Goal: Task Accomplishment & Management: Complete application form

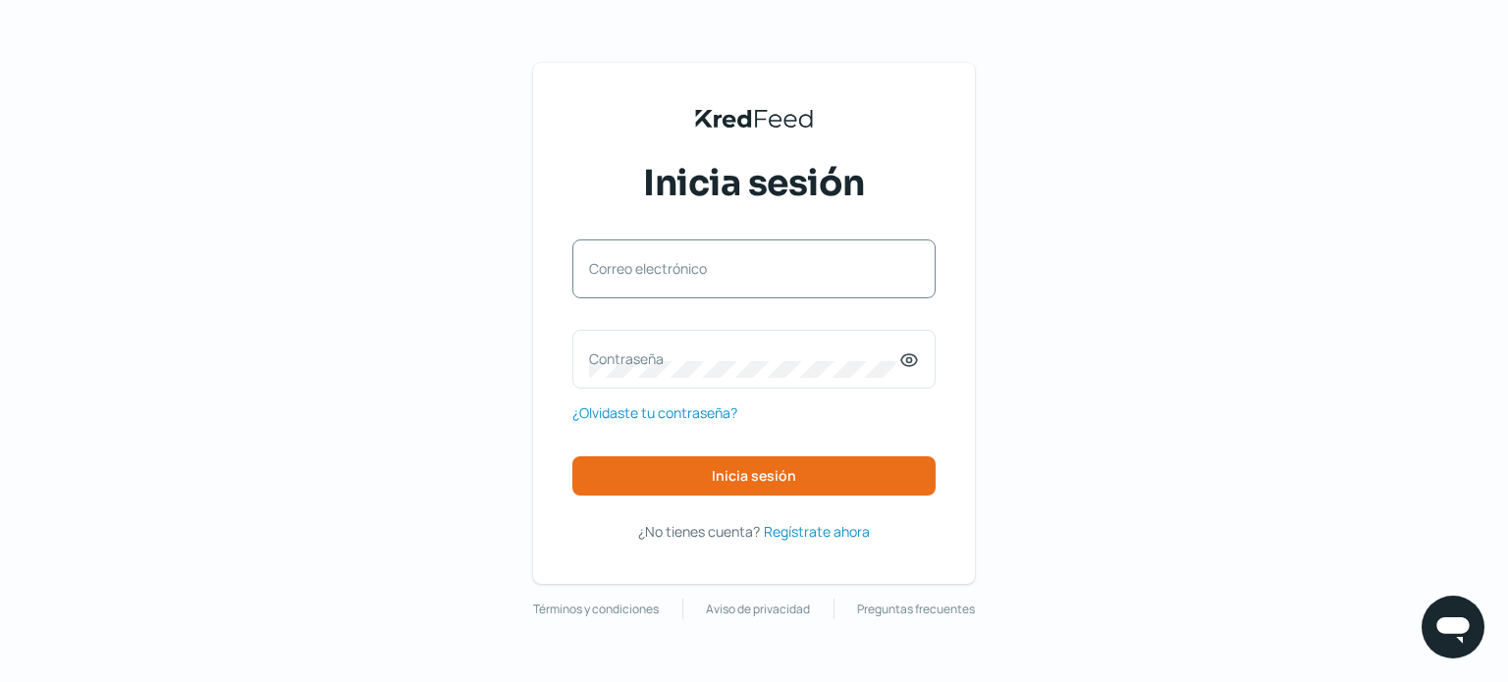
click at [640, 276] on label "Correo electrónico" at bounding box center [744, 268] width 310 height 19
click at [640, 276] on input "Correo electrónico" at bounding box center [754, 279] width 330 height 18
type input "[EMAIL_ADDRESS][DOMAIN_NAME]"
click at [620, 353] on label "Contraseña" at bounding box center [744, 358] width 310 height 19
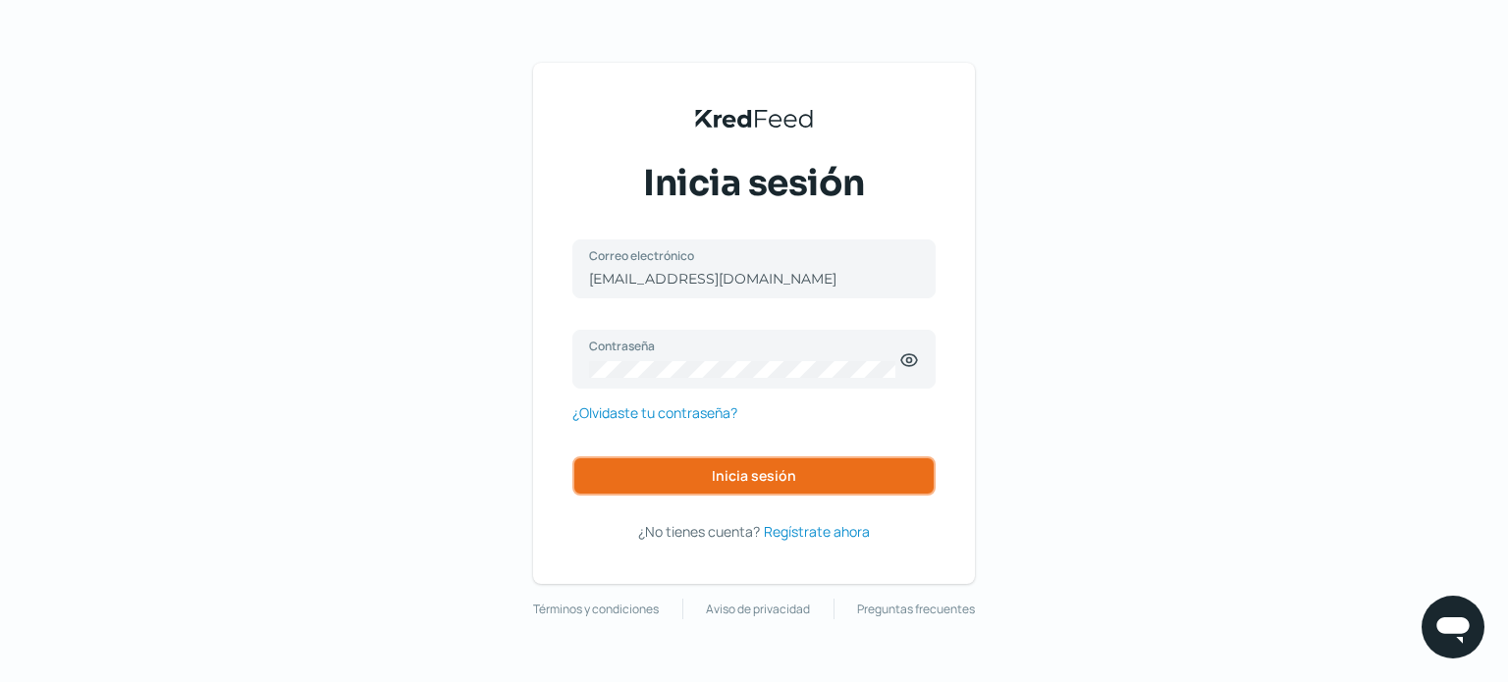
click at [794, 466] on button "Inicia sesión" at bounding box center [753, 475] width 363 height 39
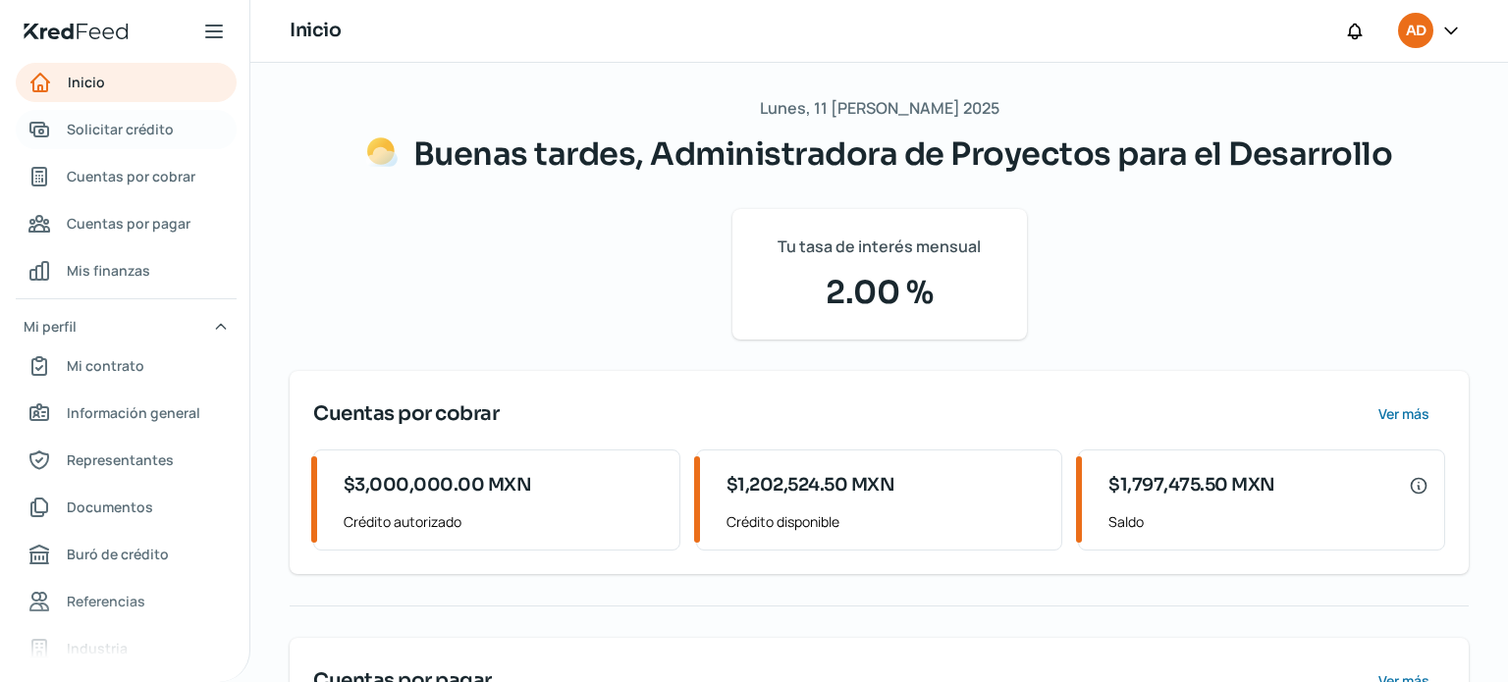
click at [127, 128] on span "Solicitar crédito" at bounding box center [120, 129] width 107 height 25
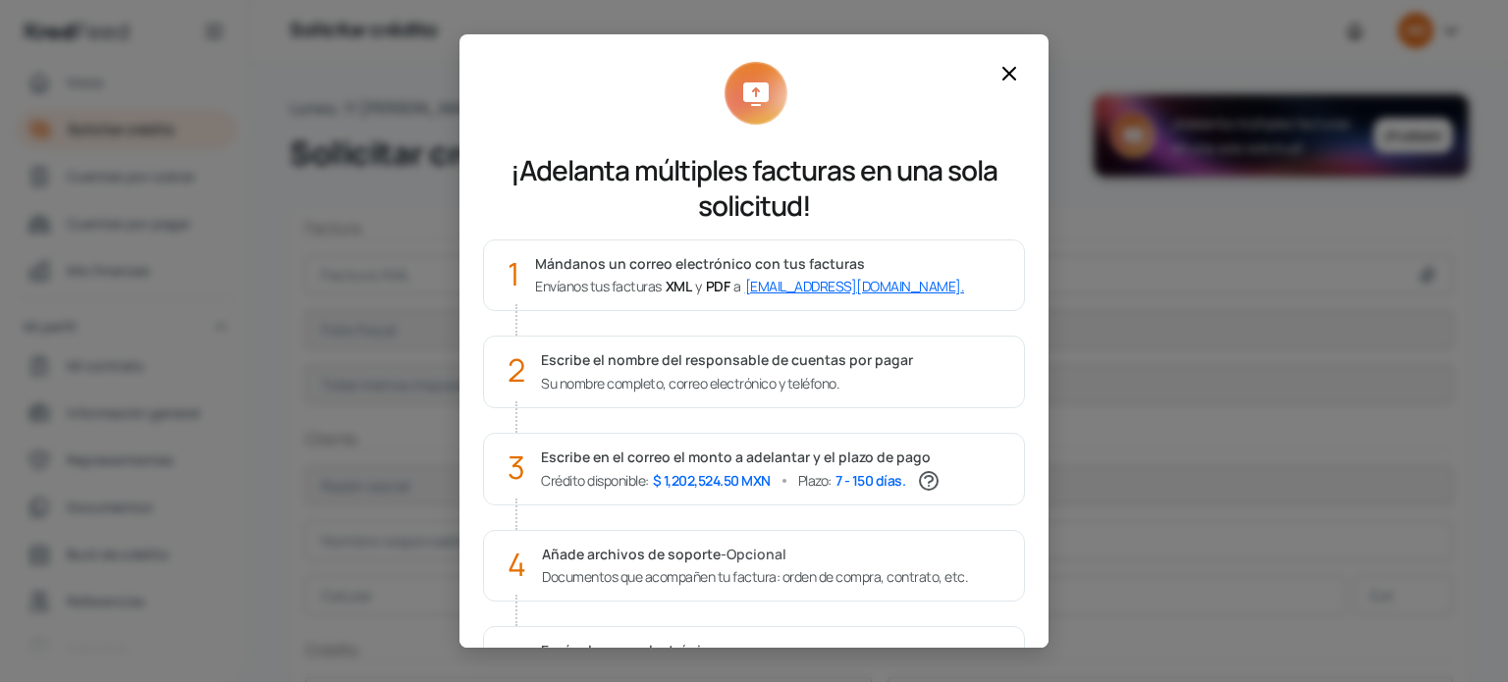
click at [1015, 62] on icon at bounding box center [1009, 74] width 24 height 24
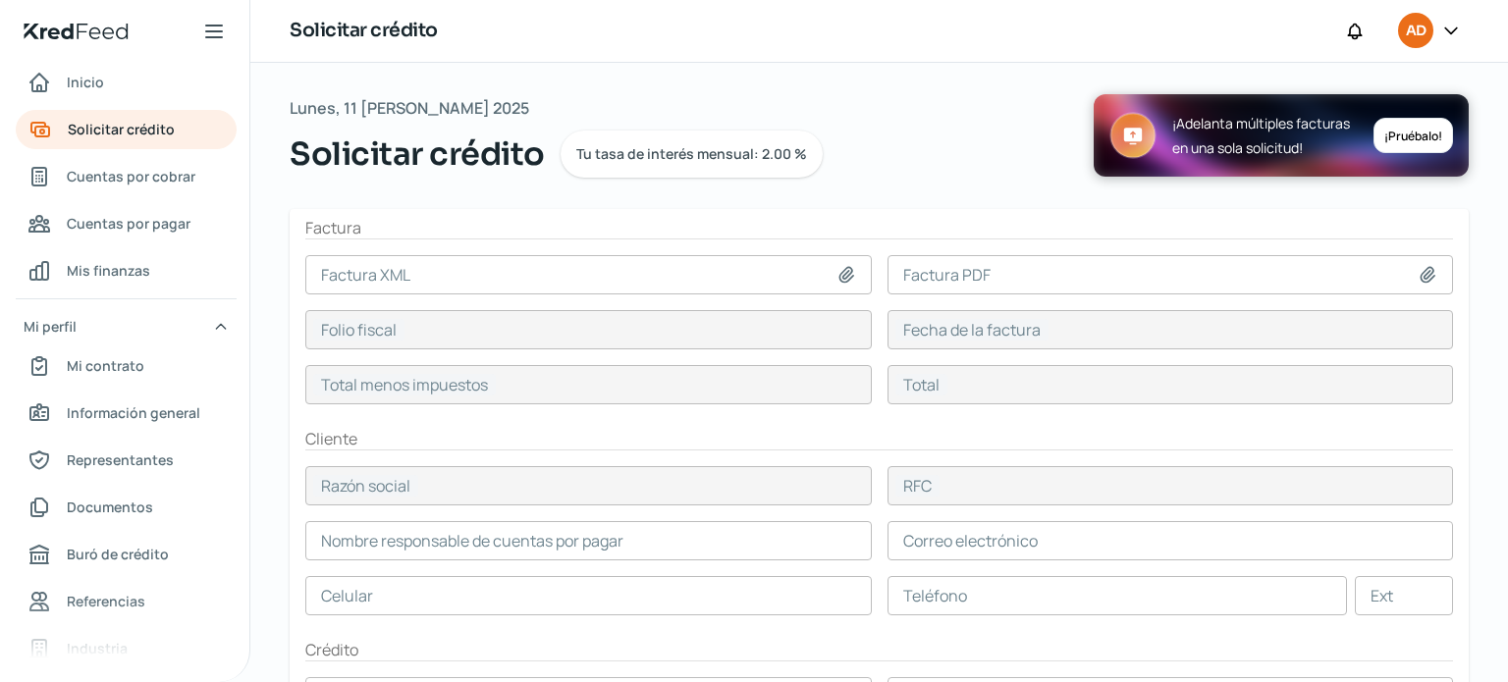
click at [837, 274] on icon at bounding box center [846, 275] width 20 height 20
type input "C:\fakepath\FAC HPP FAC 1978.xml"
type input "FAC HPP FAC 1978.xml"
type input "5730572B-428F-4279-B8B6-220D1A5FE771"
type input "08 ago, 2025"
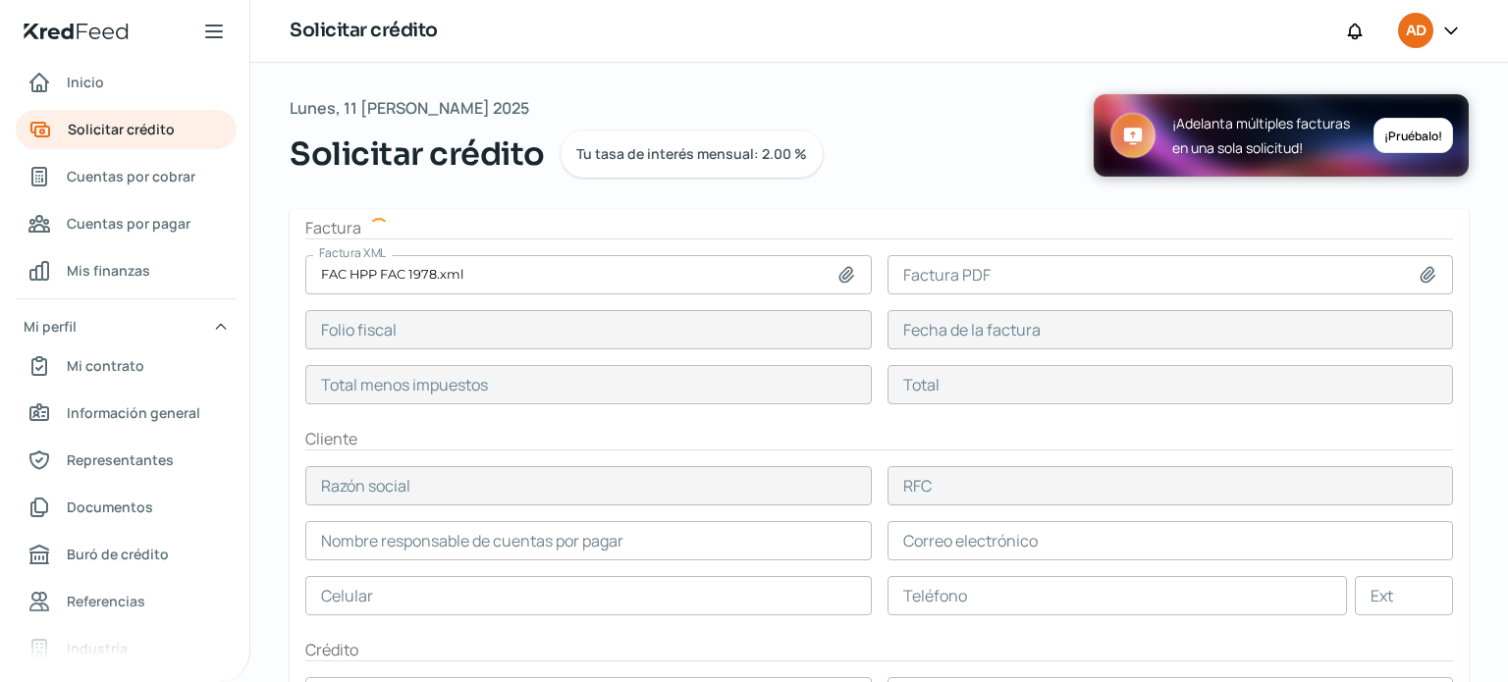
type input "621875.5"
type input "721375.58"
type input "HPP SYSTEMS DE MEXICO"
type input "HSM020611KN8"
type input "621875.5"
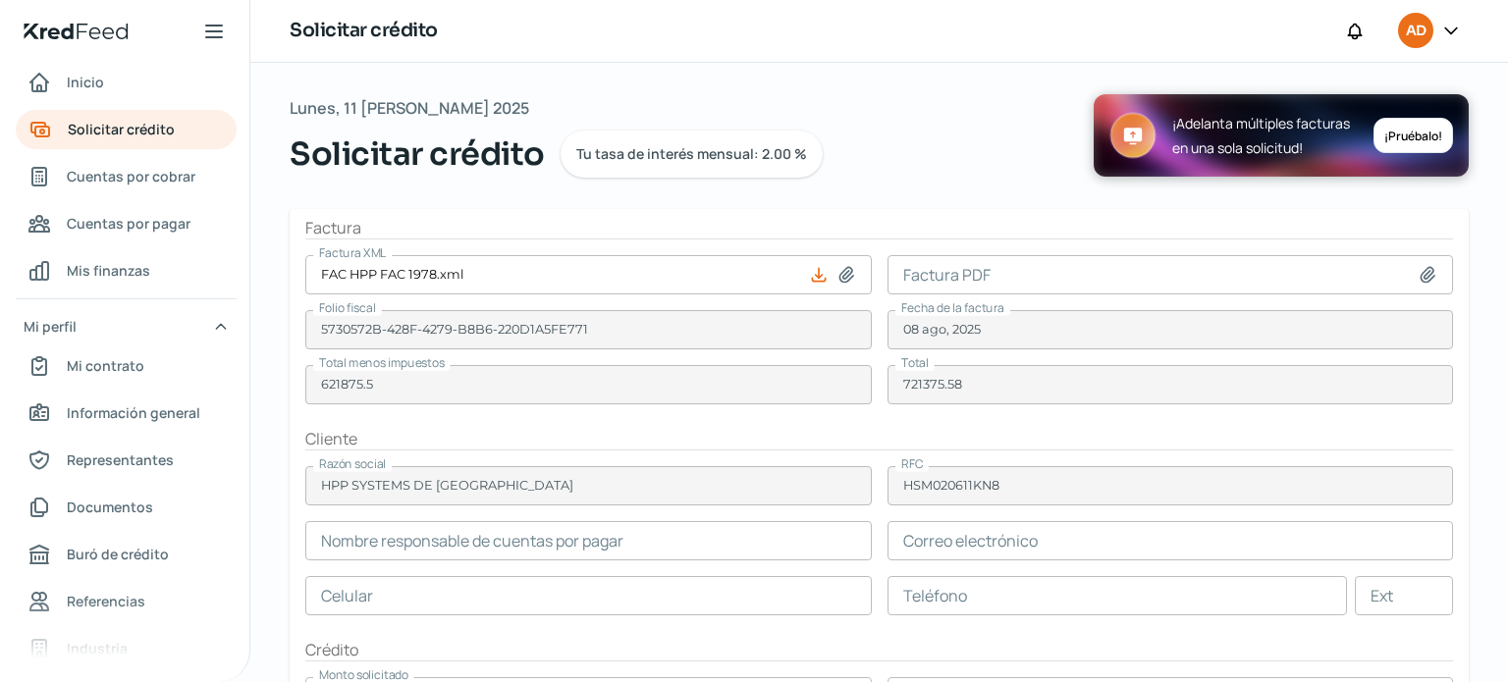
type input "ALBERTO EZQUIVEL"
type input "alberto.ezquivel@adlerpelzer.com"
type input "55 - 7688 - 2936"
type input "1"
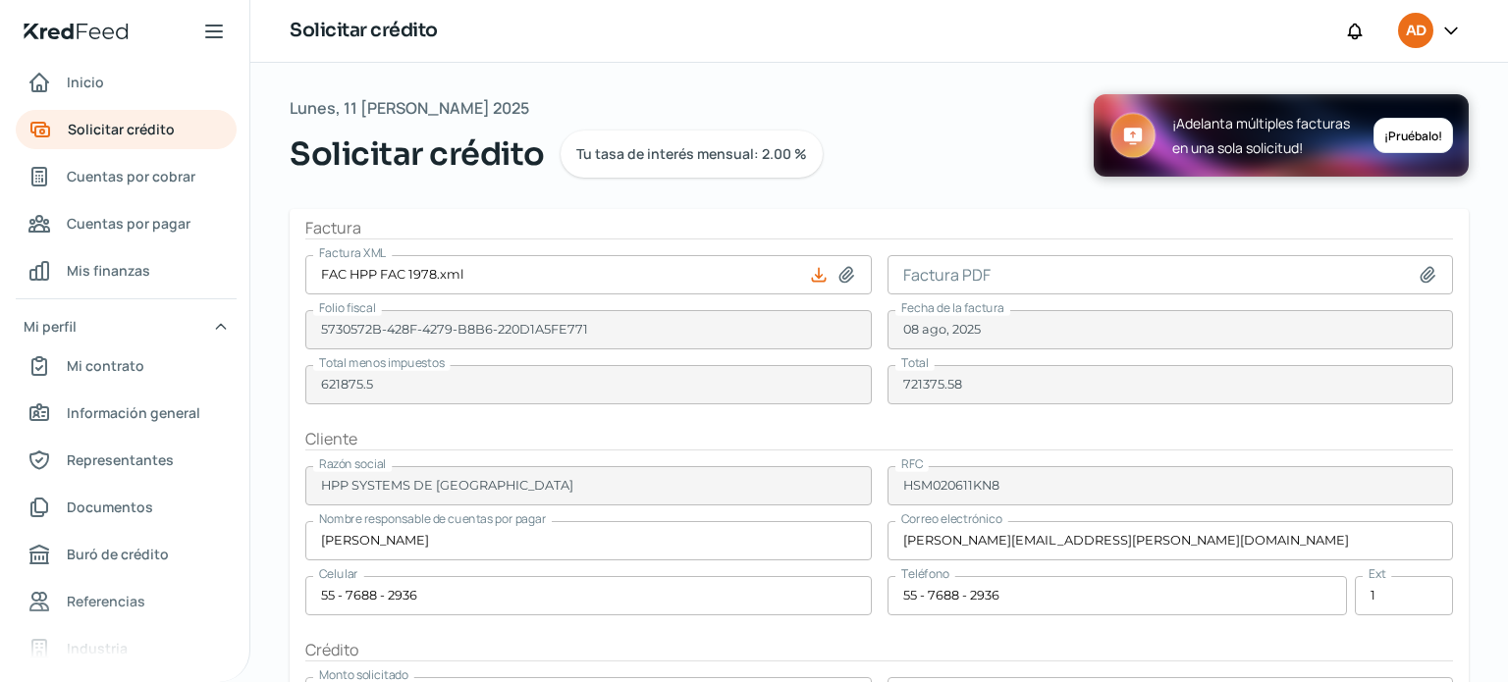
click at [1421, 274] on icon at bounding box center [1428, 275] width 20 height 20
type input "C:\fakepath\FAC HPP FAC 1978.pdf"
type input "FAC HPP FAC 1978.pdf"
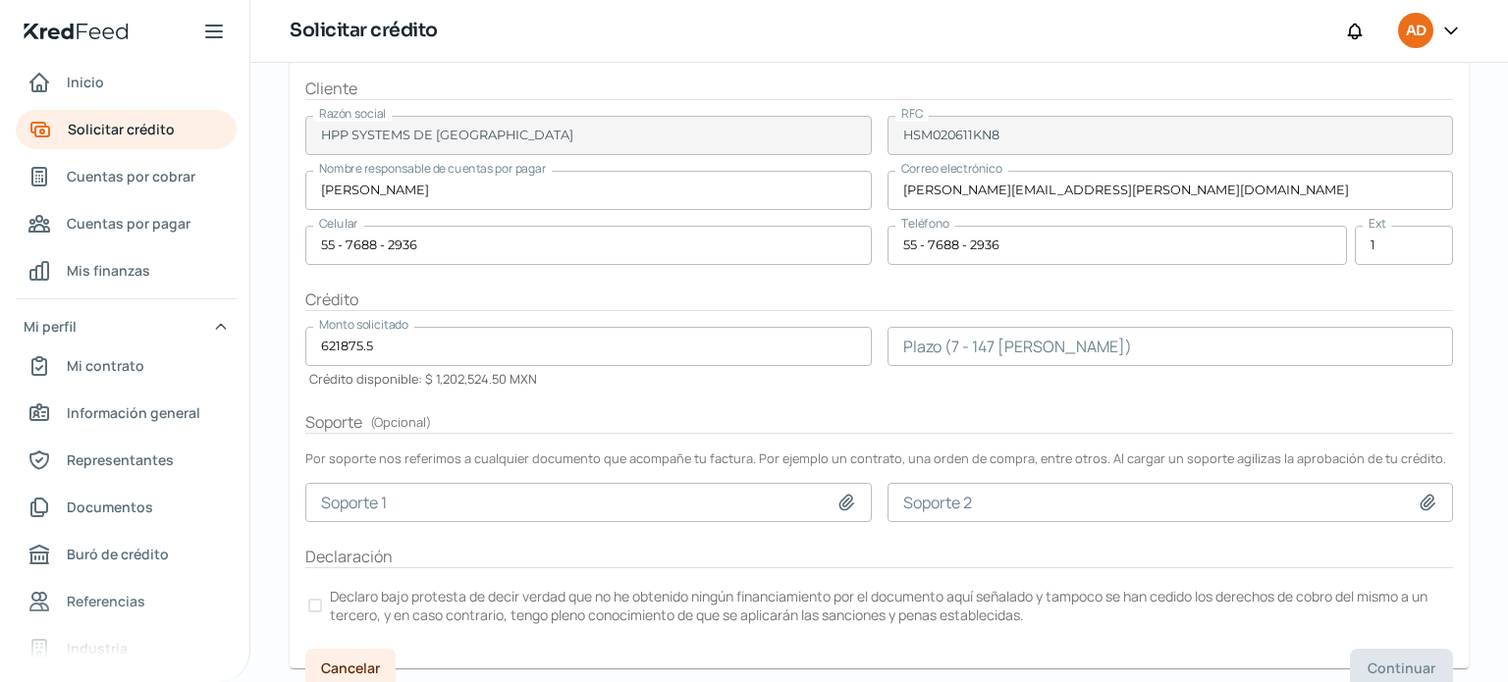
scroll to position [353, 0]
click at [1053, 344] on input "number" at bounding box center [1170, 343] width 566 height 39
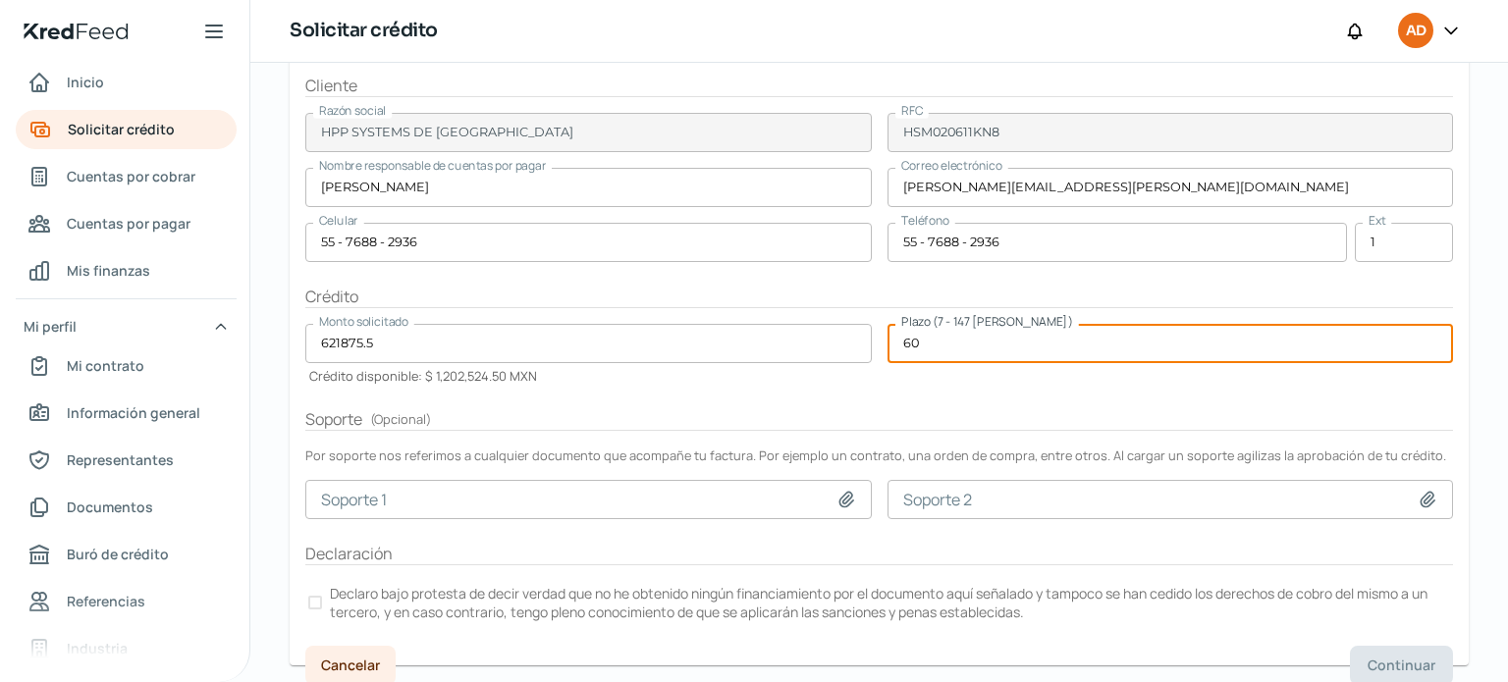
type input "60"
click at [909, 388] on form "Factura Factura XML FAC HPP FAC 1978.xml Factura PDF FAC HPP FAC 1978.pdf Folio…" at bounding box center [879, 261] width 1179 height 810
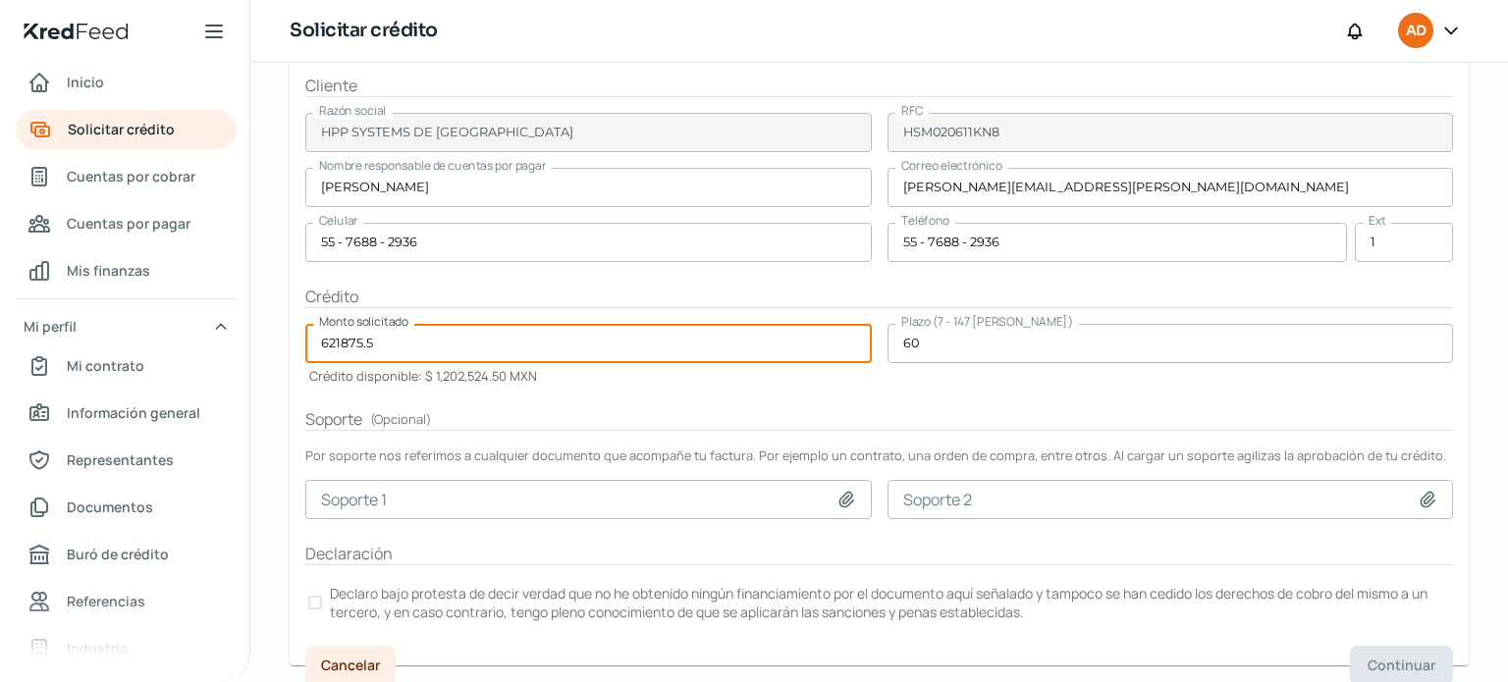
click at [383, 341] on input "621875.5" at bounding box center [588, 343] width 566 height 39
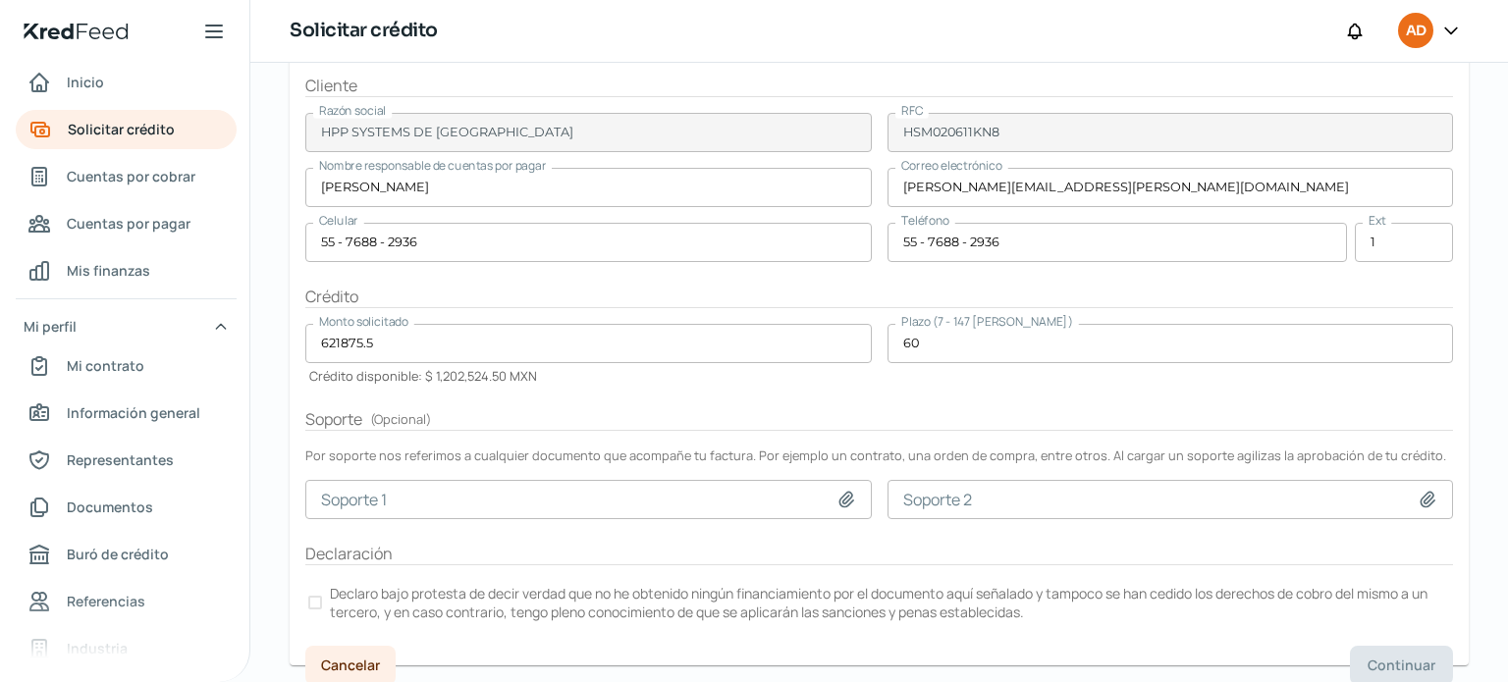
click at [1475, 403] on div "Lunes, 11 de agosto 2025 Solicitar crédito Tu tasa de interés mensual: 2.00 % ¡…" at bounding box center [879, 226] width 1258 height 1035
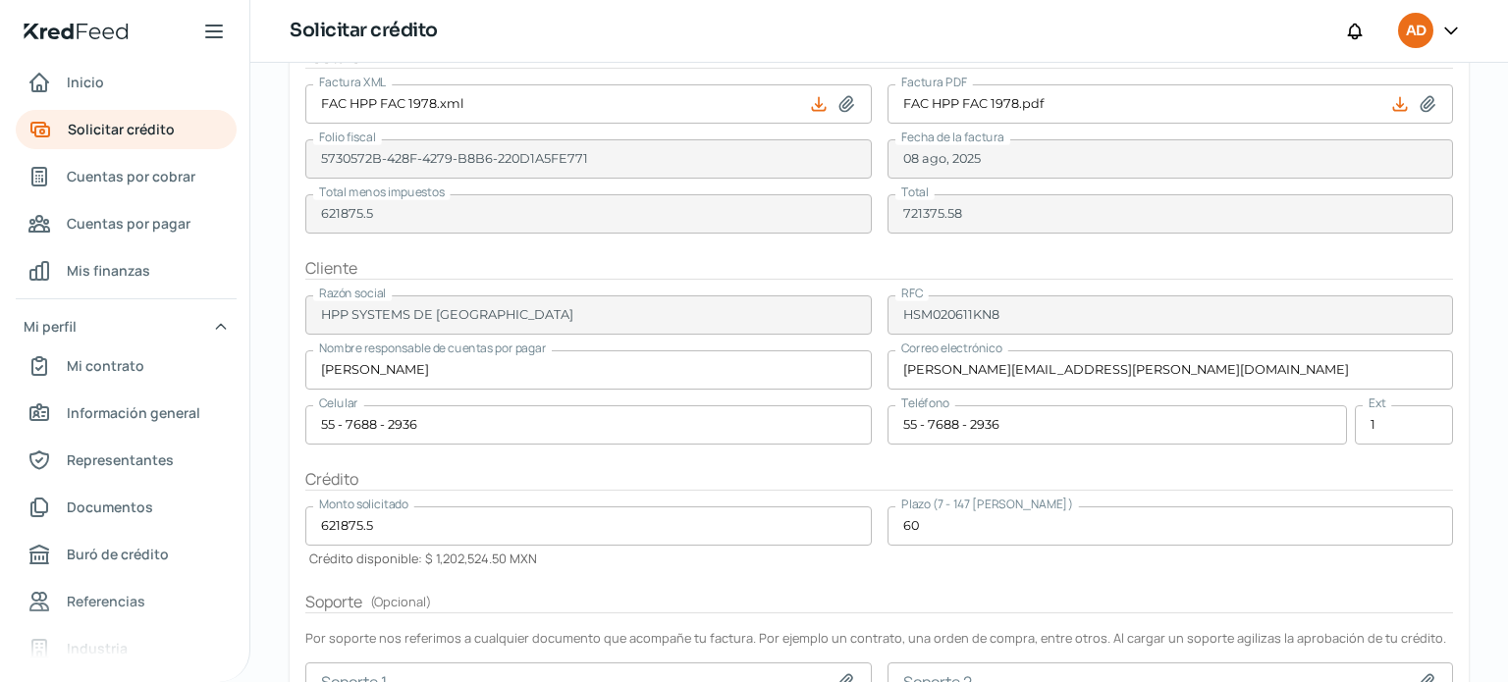
scroll to position [0, 0]
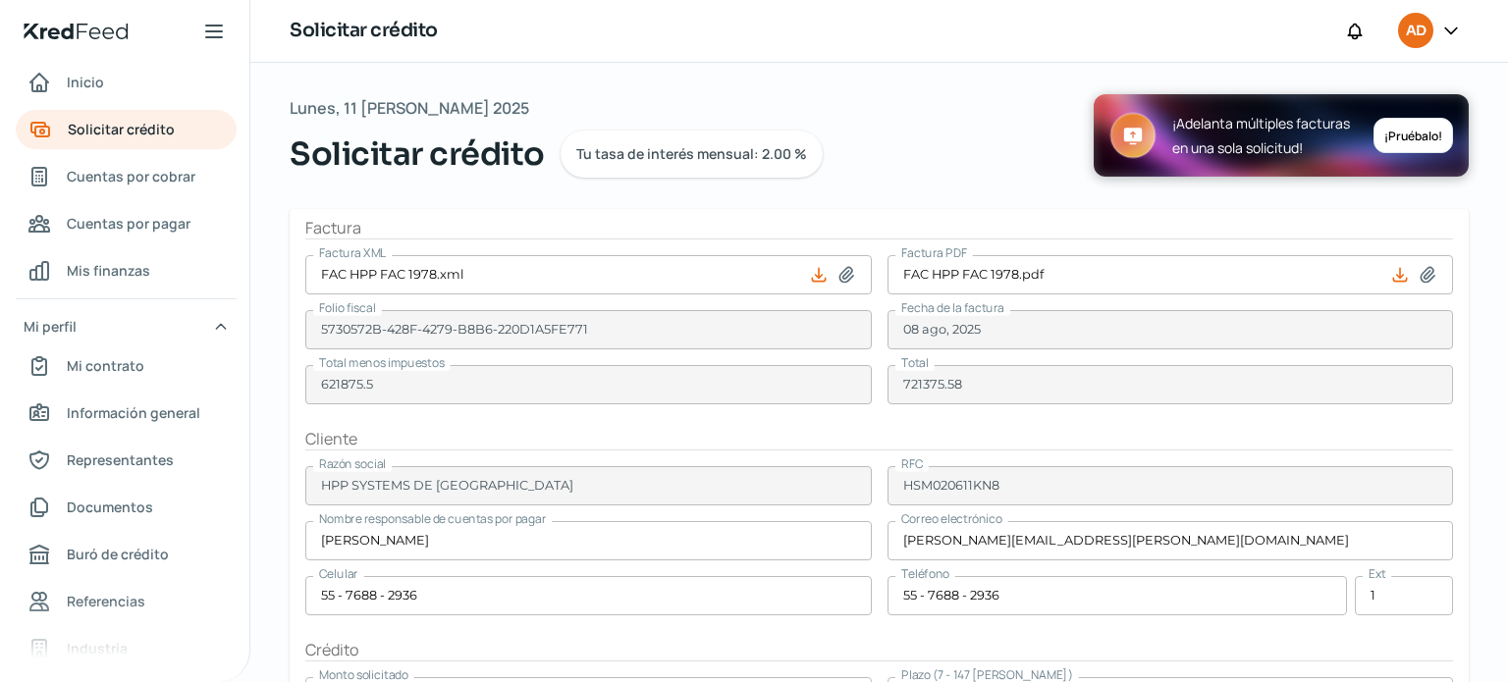
click at [715, 259] on input "FAC HPP FAC 1978.xml" at bounding box center [588, 274] width 566 height 39
click at [1447, 27] on icon at bounding box center [1451, 31] width 20 height 20
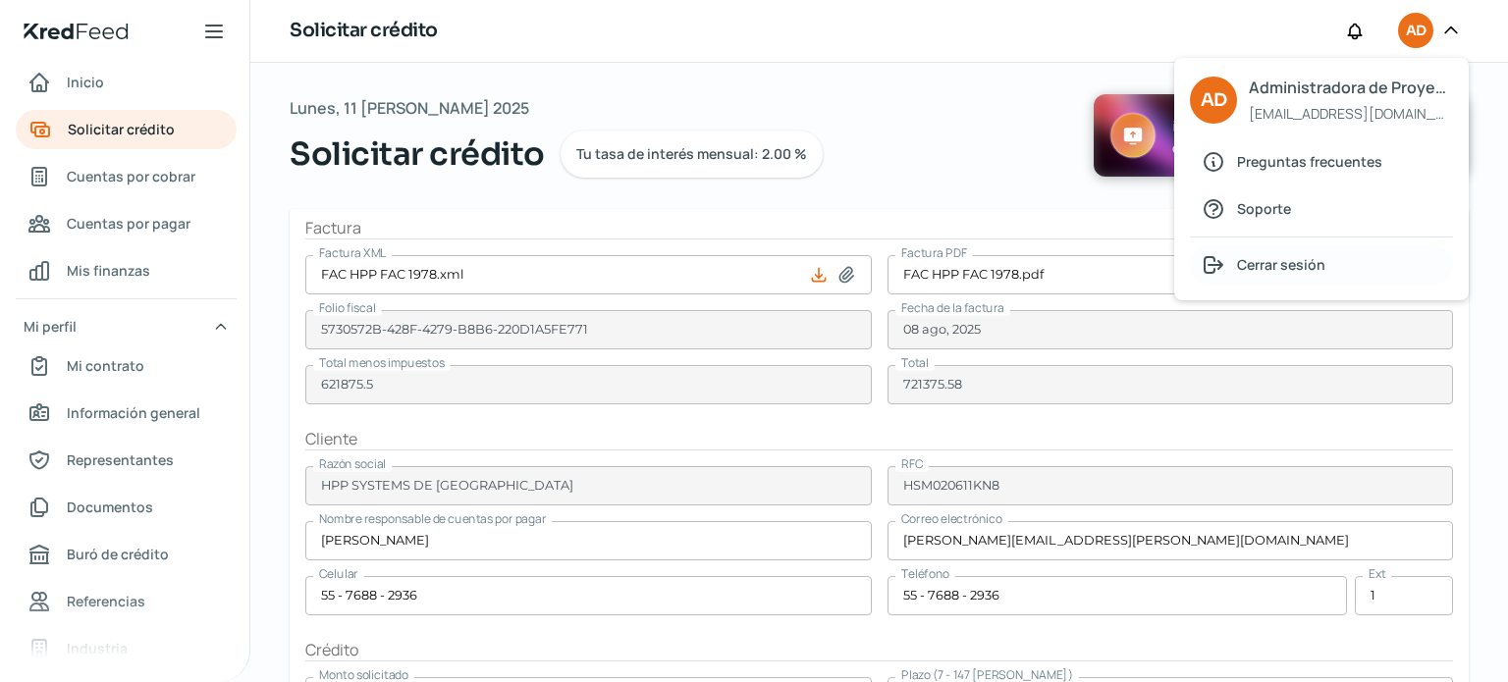
click at [1237, 268] on span "Cerrar sesión" at bounding box center [1281, 264] width 88 height 25
